Goal: Book appointment/travel/reservation

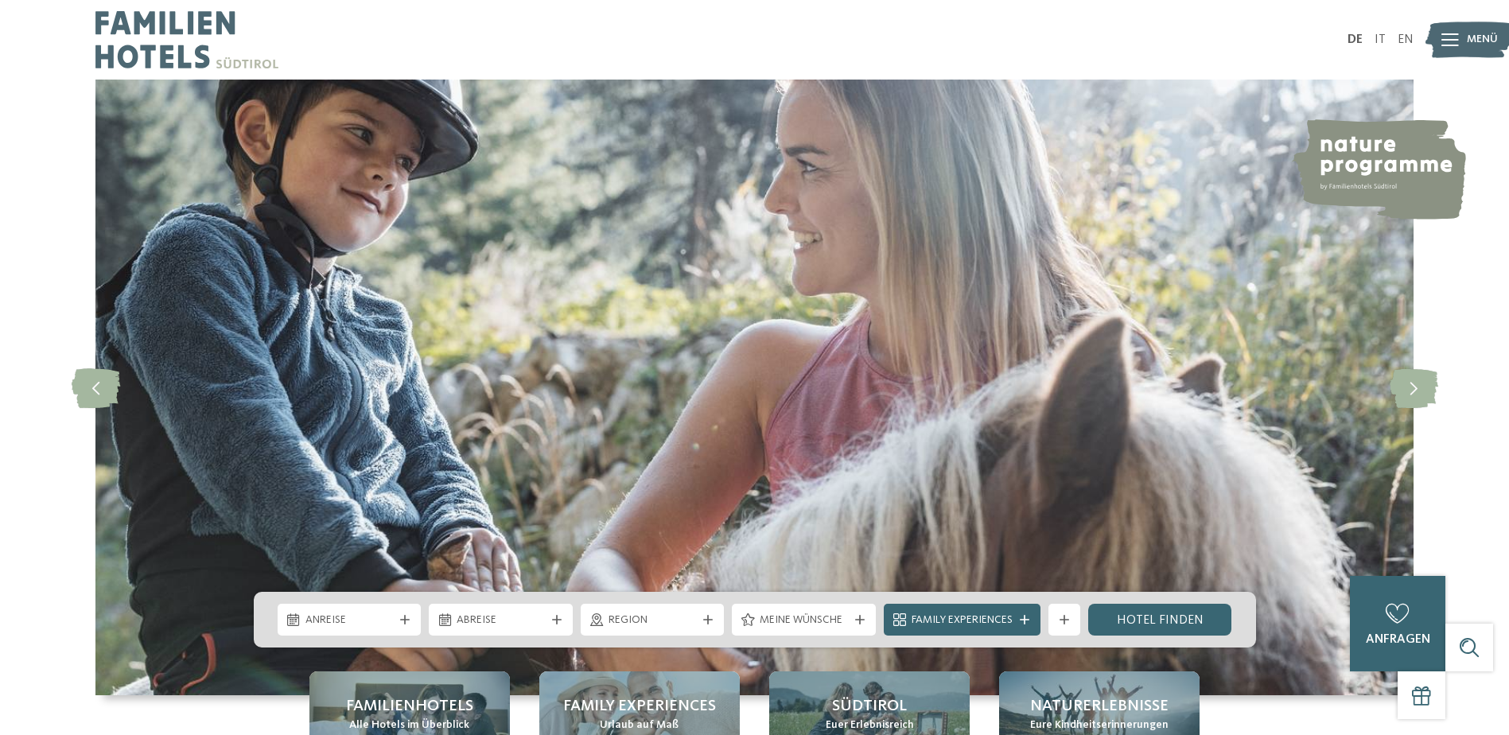
click at [1459, 35] on img at bounding box center [1468, 40] width 87 height 44
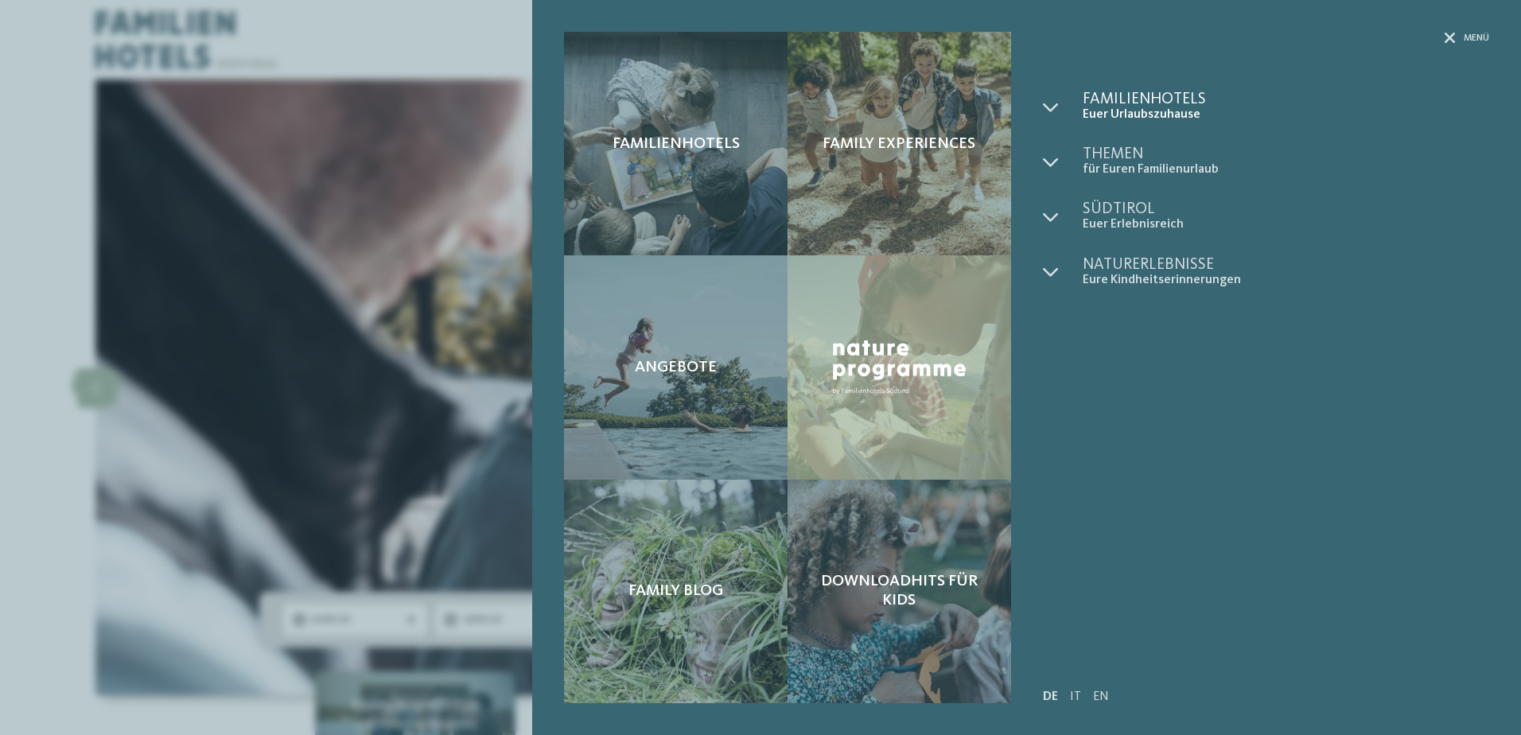
click at [1144, 110] on span "Euer Urlaubszuhause" at bounding box center [1285, 114] width 406 height 15
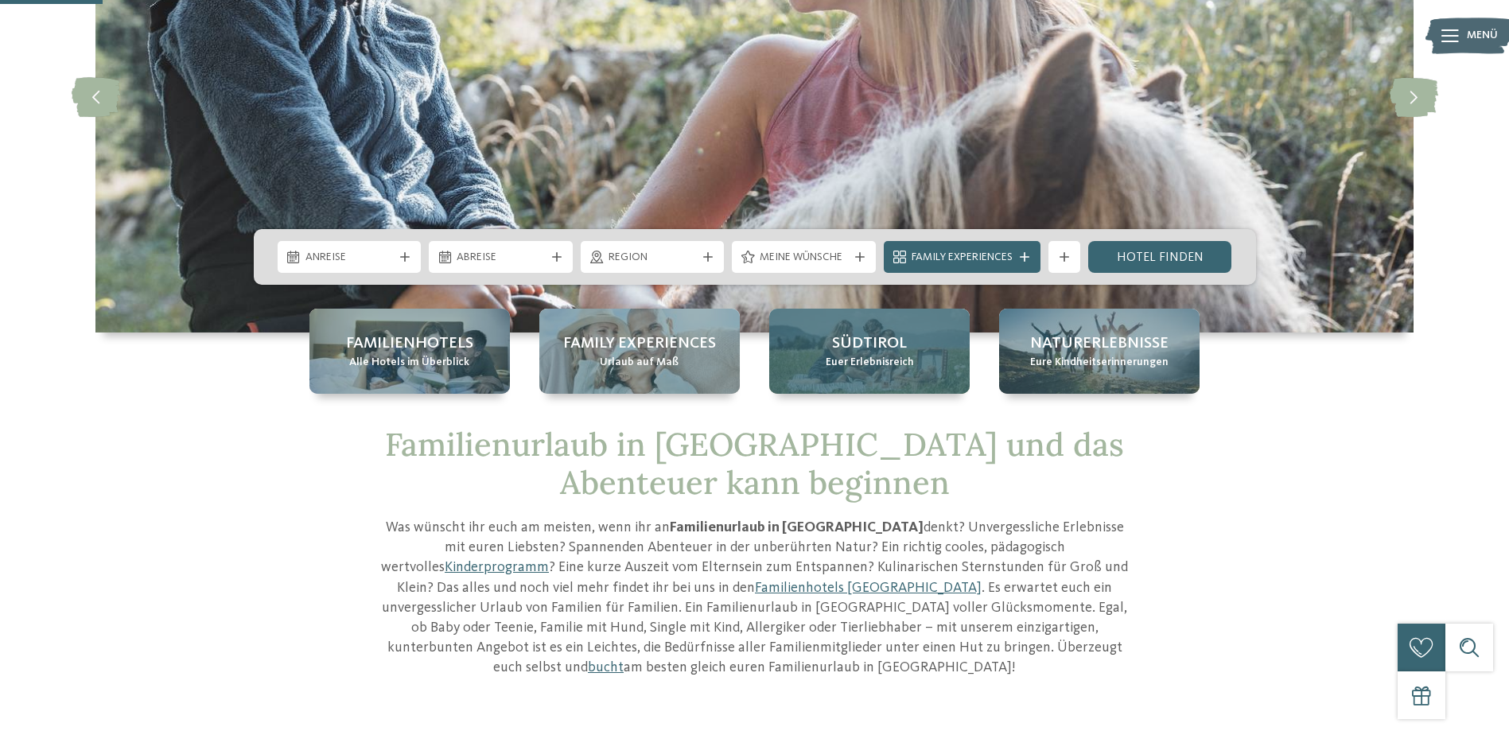
scroll to position [318, 0]
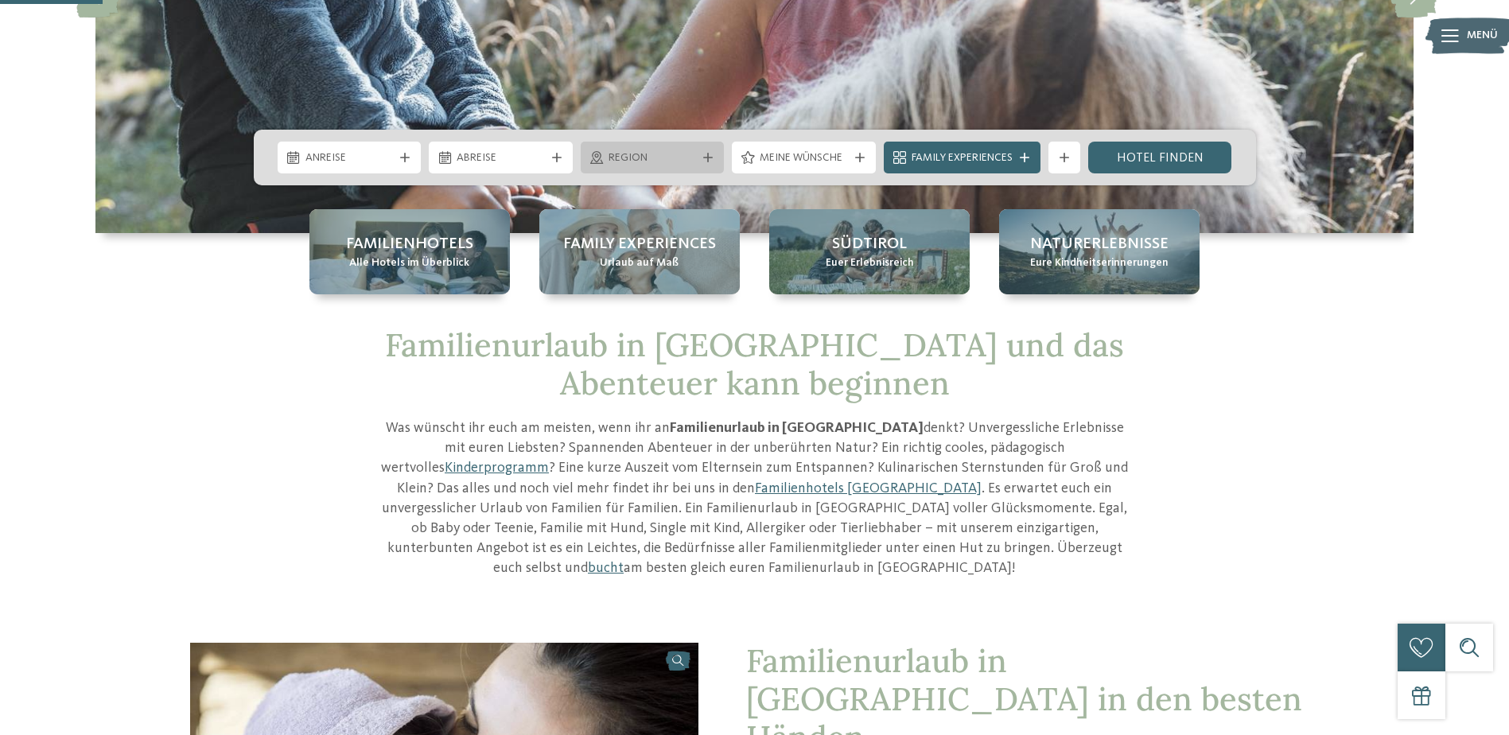
click at [626, 153] on span "Region" at bounding box center [652, 158] width 88 height 16
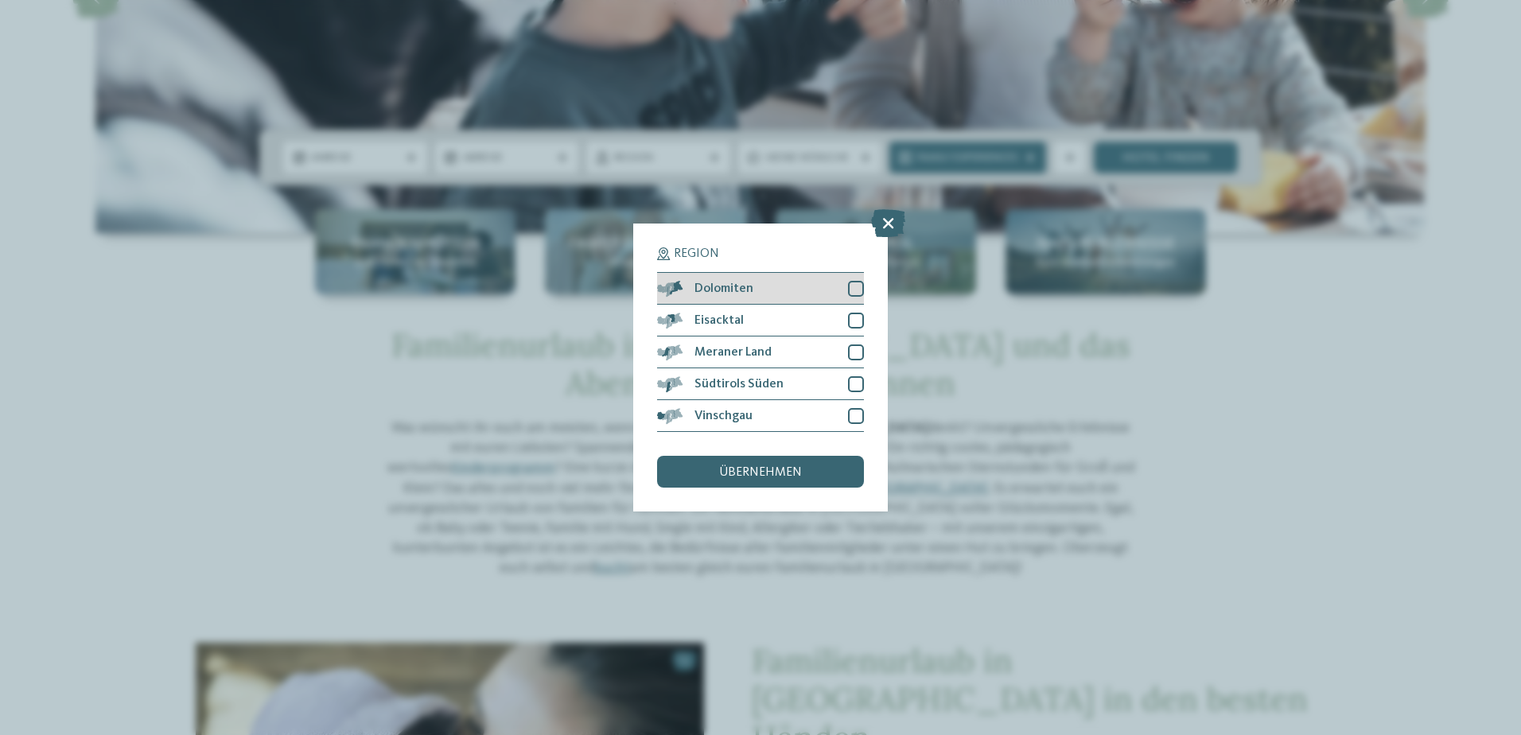
click at [862, 282] on div at bounding box center [856, 289] width 16 height 16
click at [773, 460] on div "übernehmen" at bounding box center [760, 472] width 207 height 32
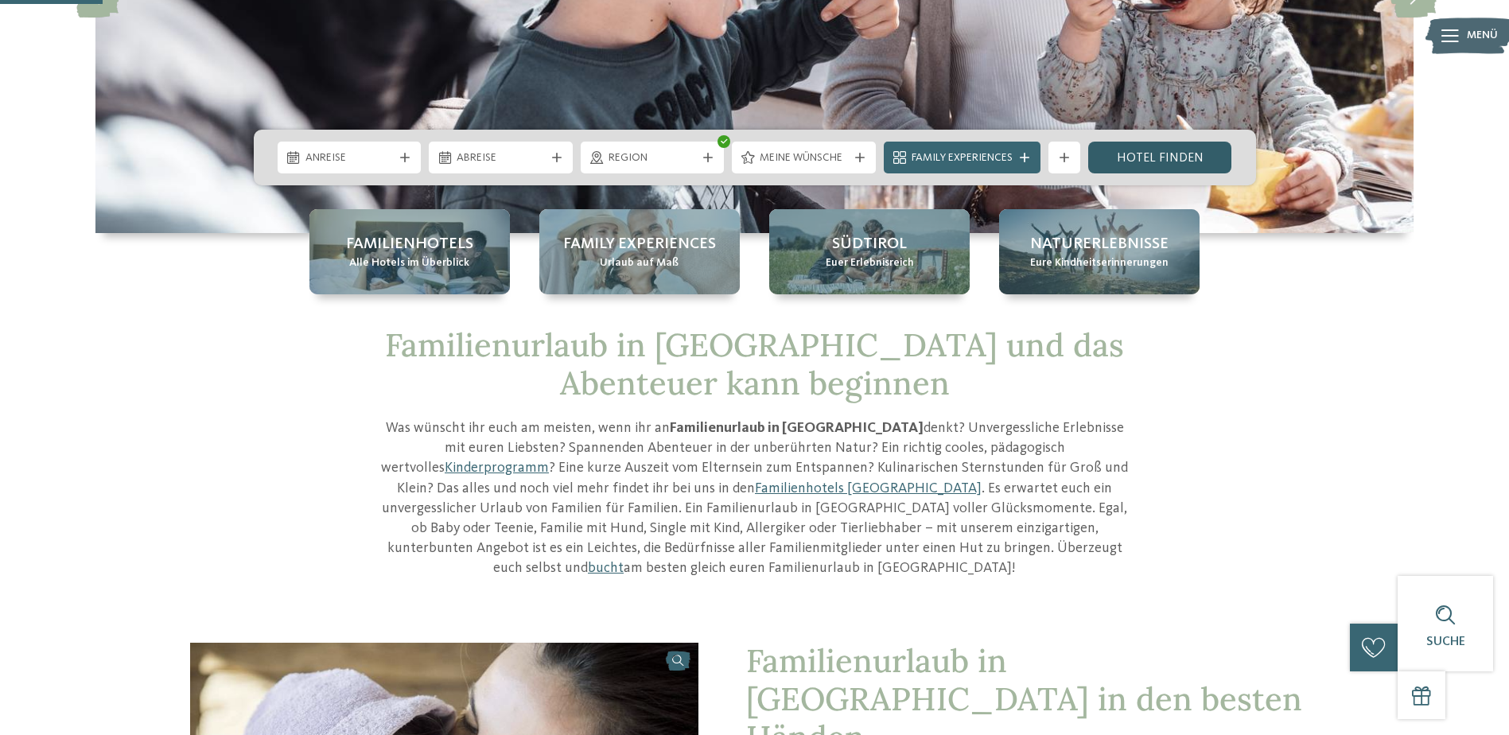
click at [1156, 152] on link "Hotel finden" at bounding box center [1160, 158] width 144 height 32
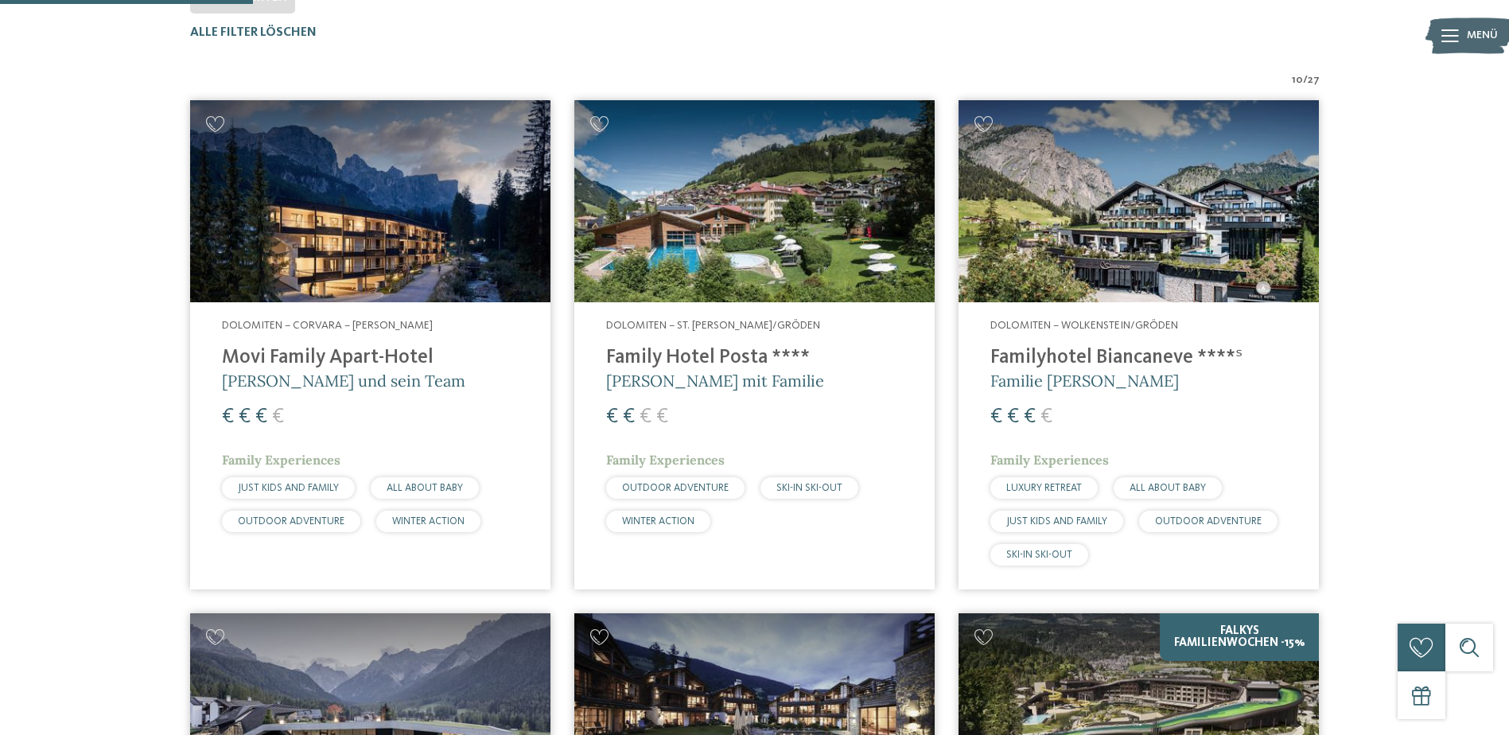
scroll to position [522, 0]
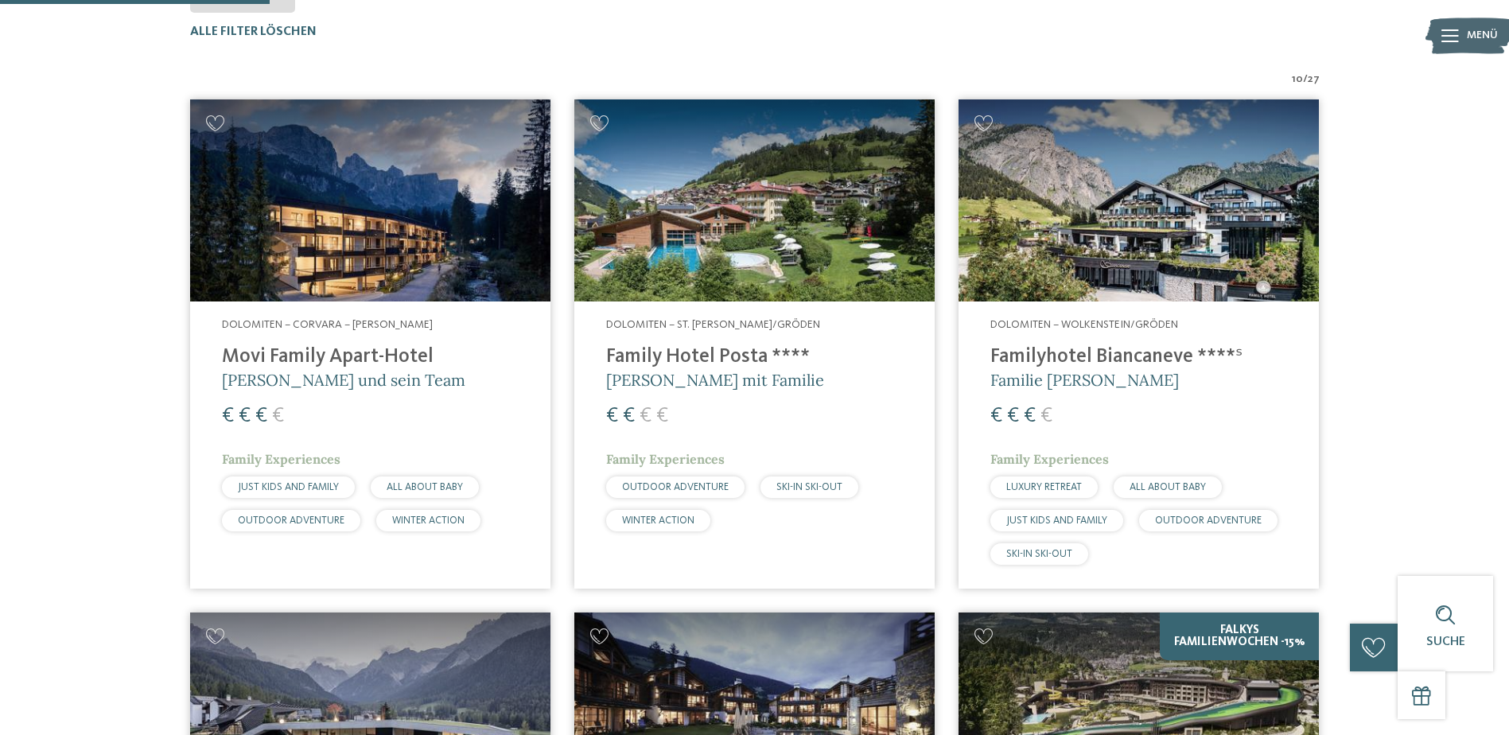
click at [1189, 225] on img at bounding box center [1138, 200] width 360 height 203
drag, startPoint x: 1074, startPoint y: 201, endPoint x: 1141, endPoint y: 271, distance: 96.8
click at [1074, 201] on img at bounding box center [1138, 200] width 360 height 203
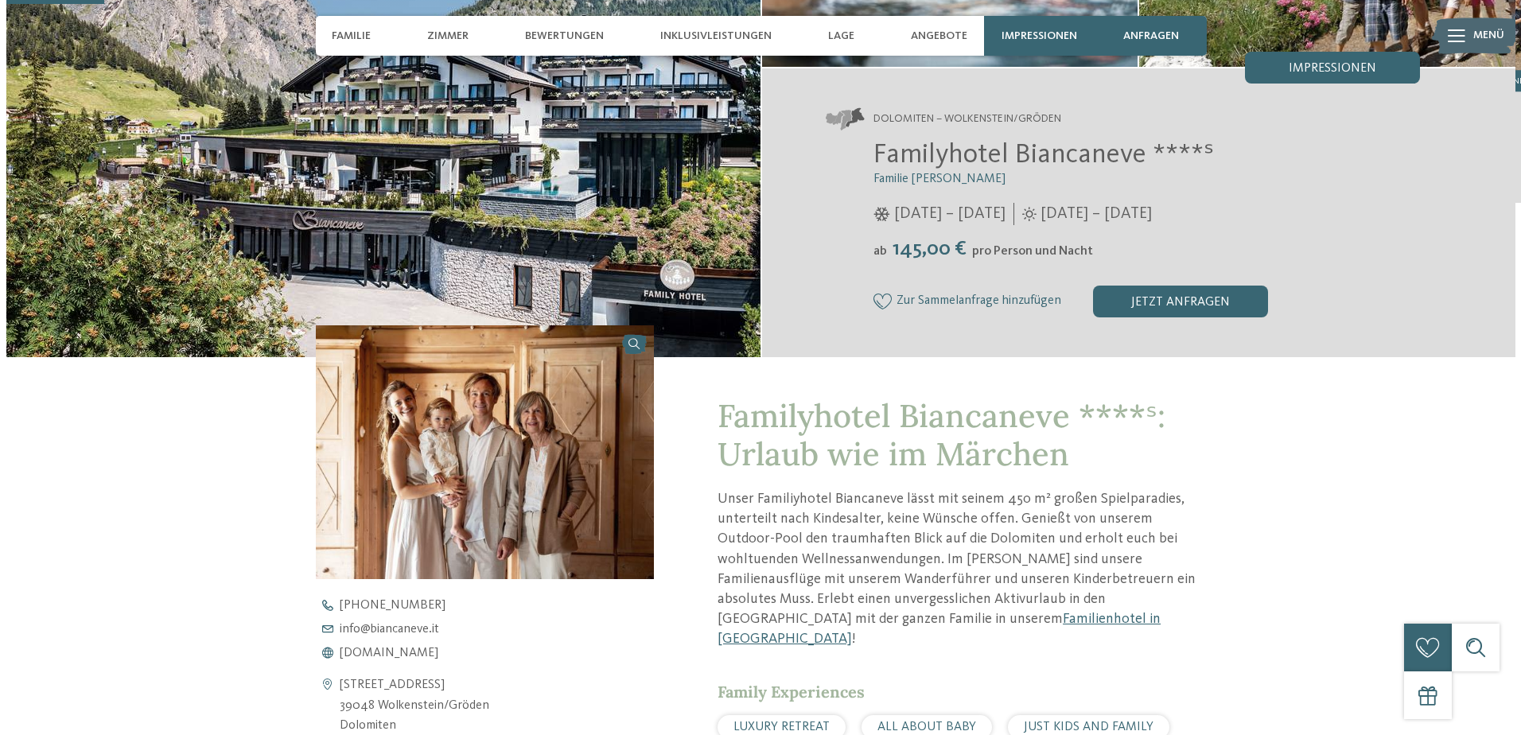
scroll to position [318, 0]
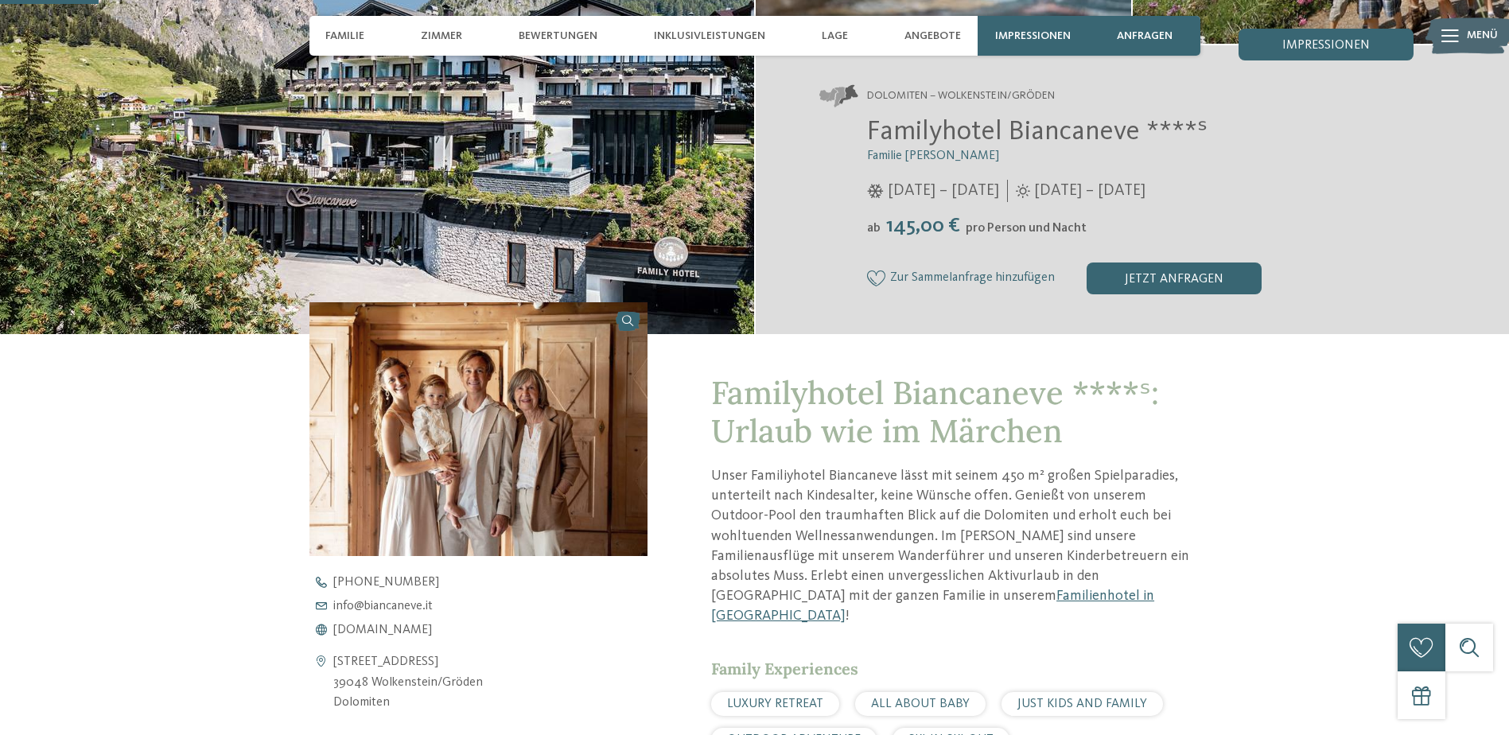
click at [488, 433] on img at bounding box center [478, 429] width 339 height 254
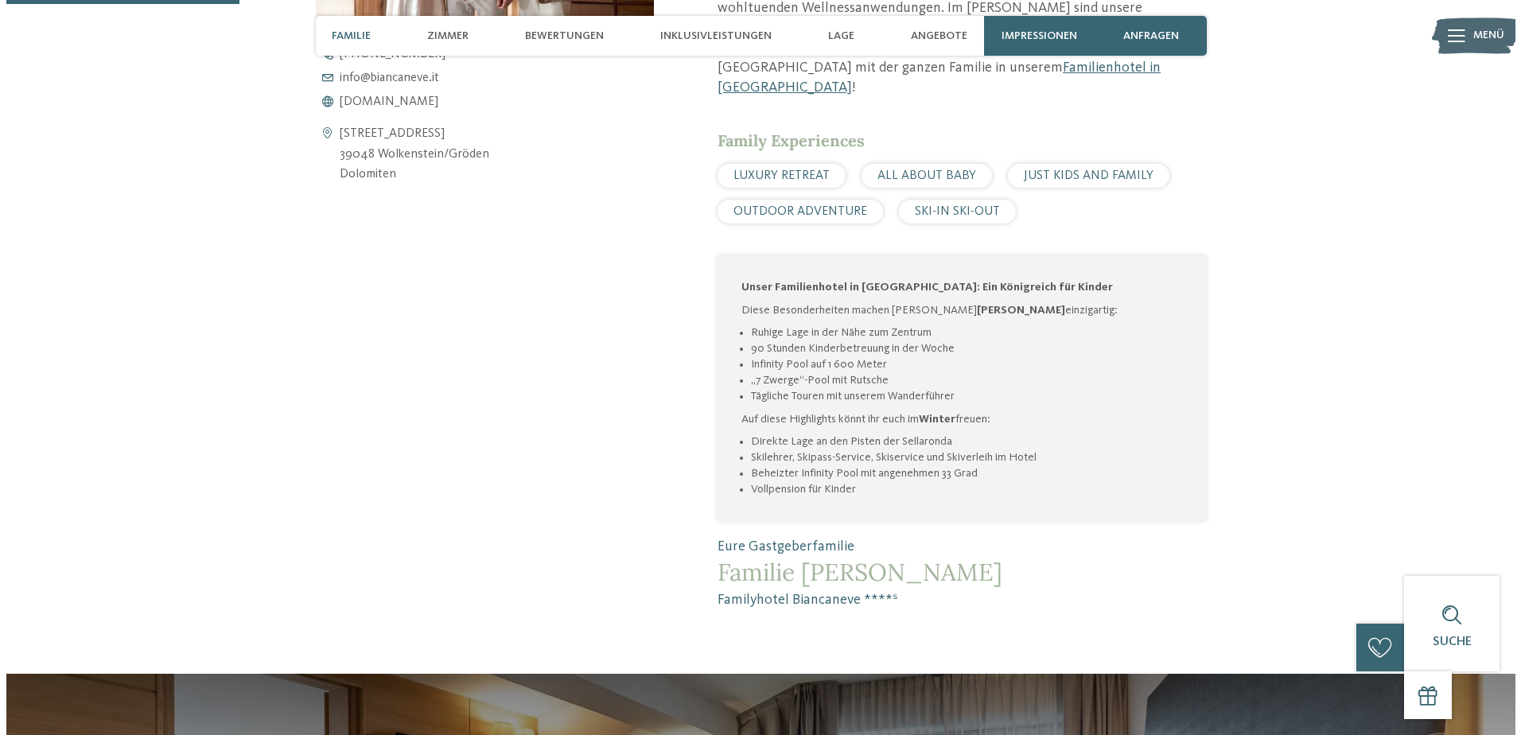
scroll to position [1060, 0]
